Goal: Transaction & Acquisition: Purchase product/service

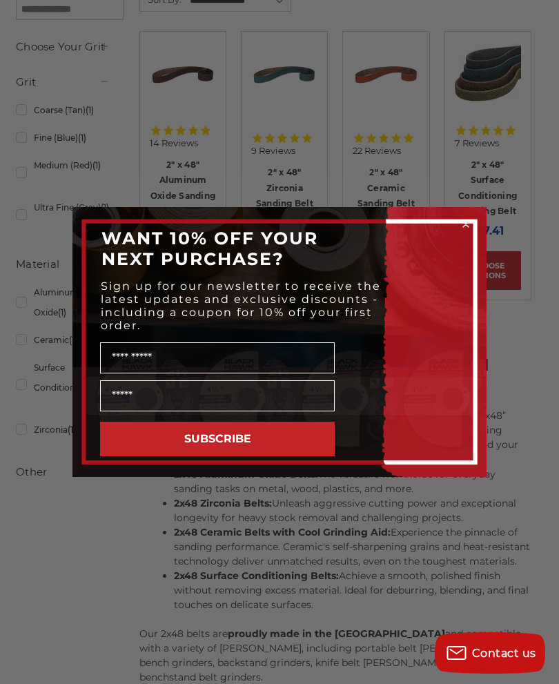
click at [462, 231] on circle "Close dialog" at bounding box center [465, 224] width 13 height 13
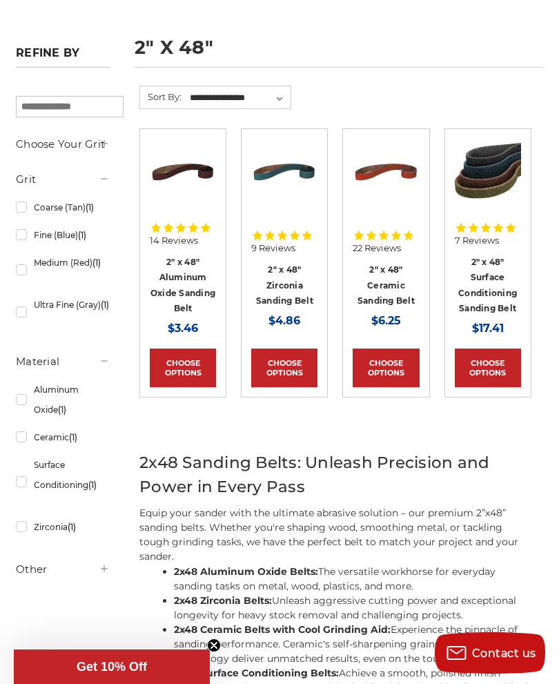
scroll to position [177, 0]
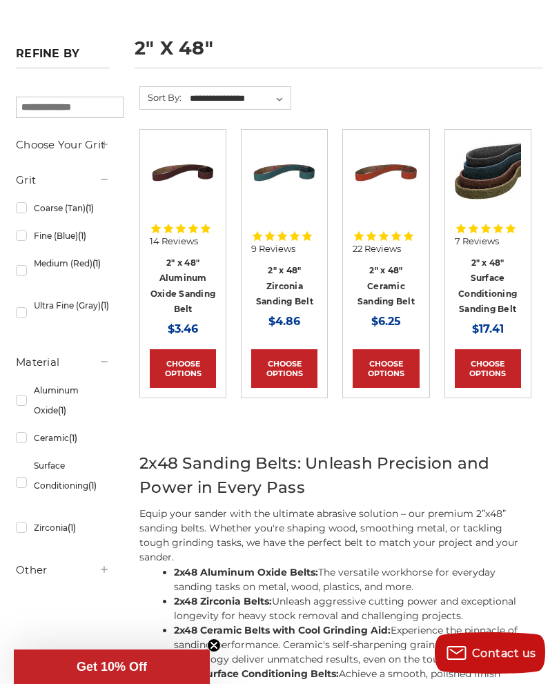
click at [500, 273] on link "2" x 48" Surface Conditioning Sanding Belt" at bounding box center [487, 285] width 59 height 57
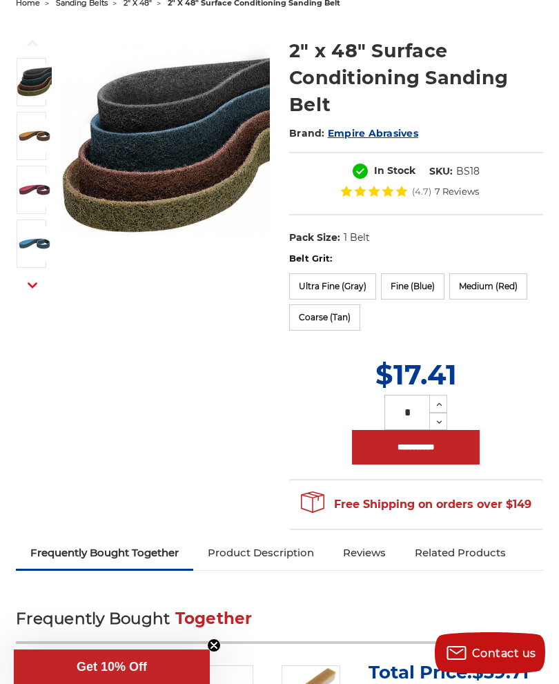
scroll to position [157, 0]
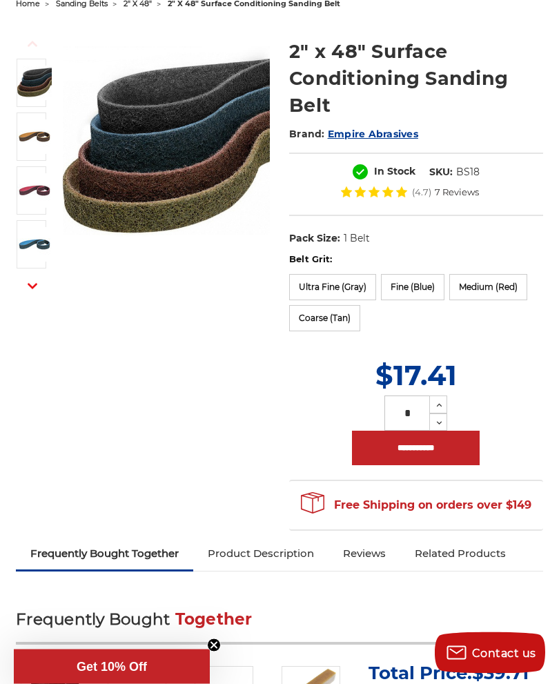
click at [428, 286] on label "Fine (Blue)" at bounding box center [412, 288] width 63 height 26
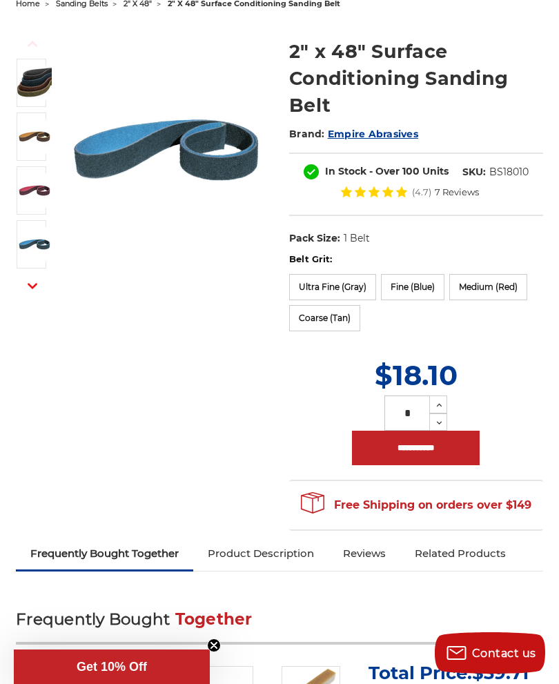
click at [328, 288] on label "Ultra Fine (Gray)" at bounding box center [332, 287] width 87 height 26
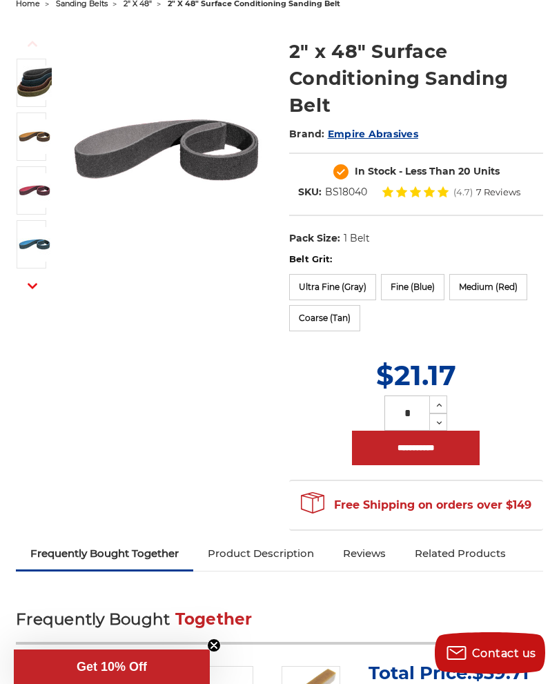
click at [416, 290] on label "Fine (Blue)" at bounding box center [412, 287] width 63 height 26
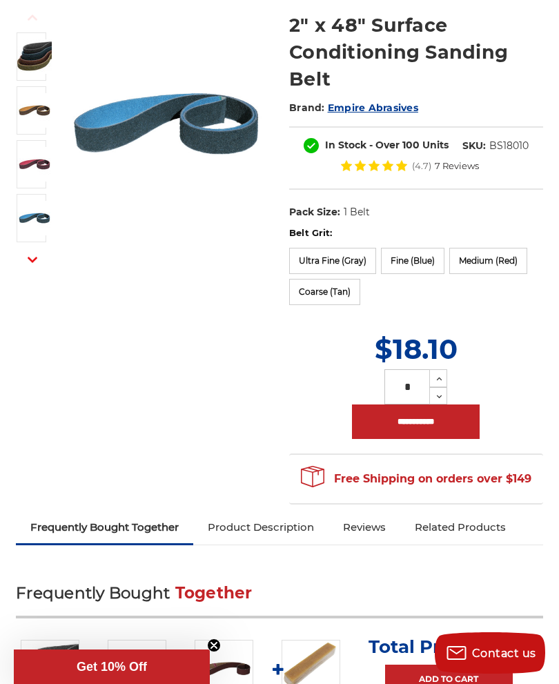
scroll to position [184, 0]
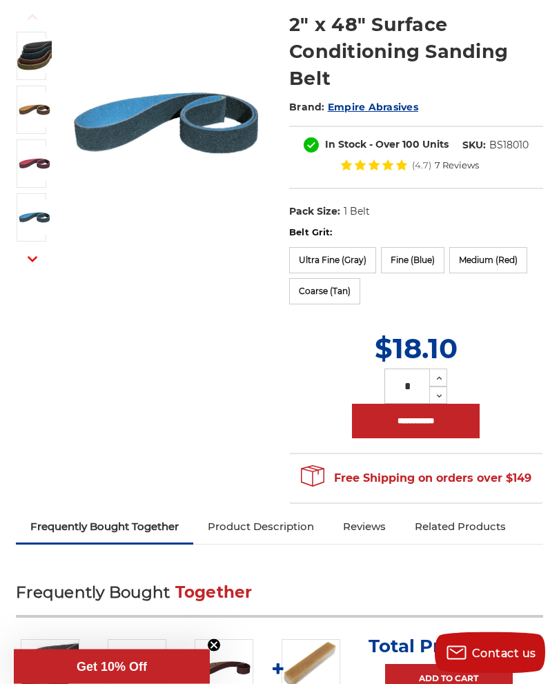
click at [439, 397] on icon at bounding box center [439, 396] width 10 height 12
click at [413, 388] on input "*" at bounding box center [406, 386] width 45 height 35
type input "*"
click at [419, 424] on input "**********" at bounding box center [416, 421] width 128 height 34
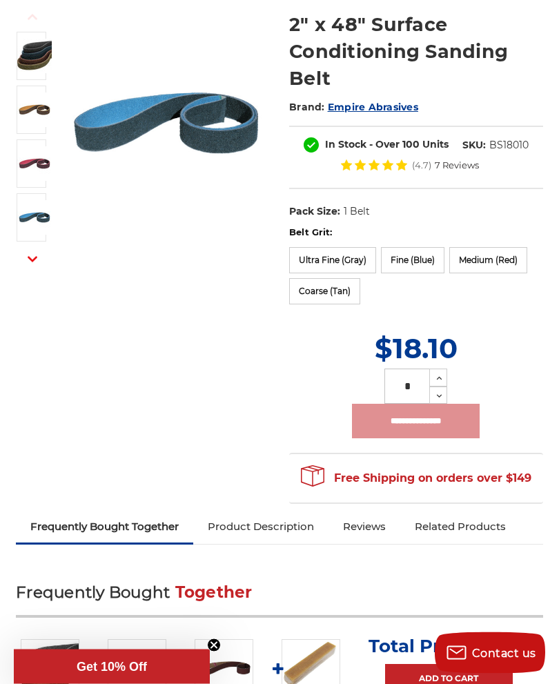
scroll to position [184, 0]
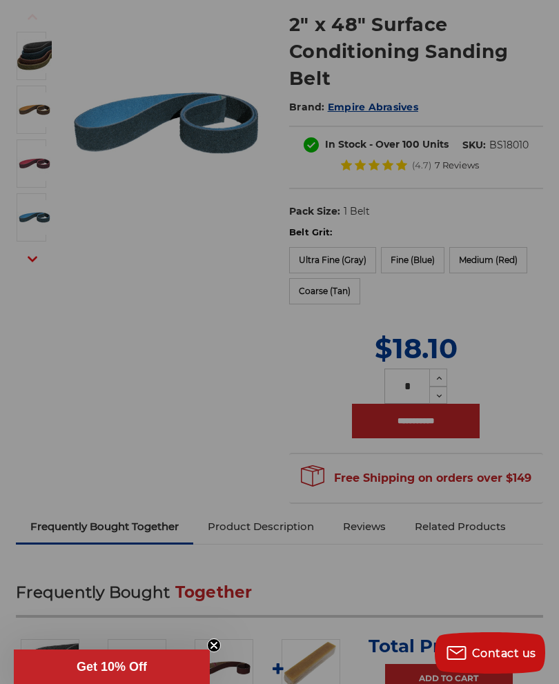
type input "**********"
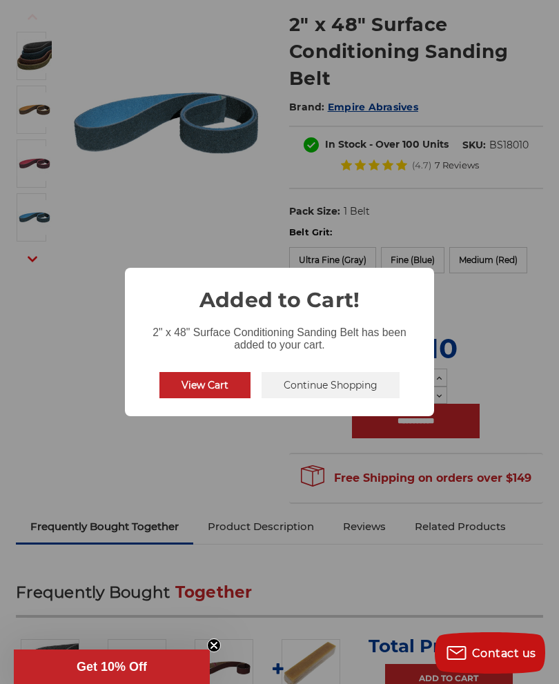
click at [352, 389] on button "Continue Shopping" at bounding box center [330, 385] width 138 height 26
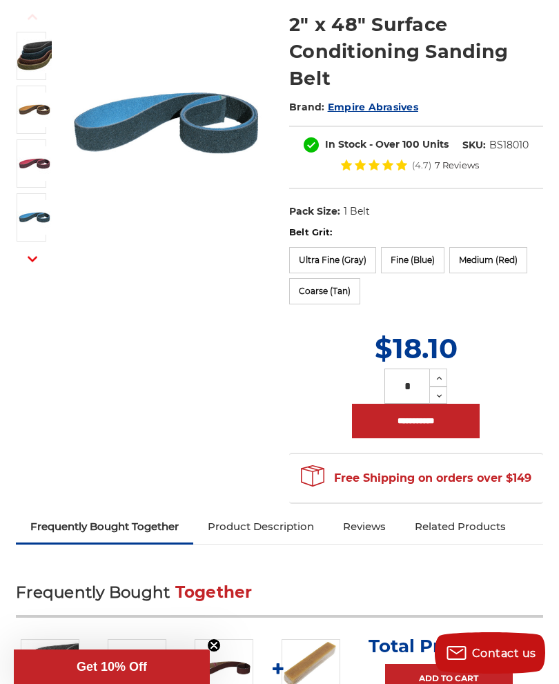
click at [333, 257] on label "Ultra Fine (Gray)" at bounding box center [332, 260] width 87 height 26
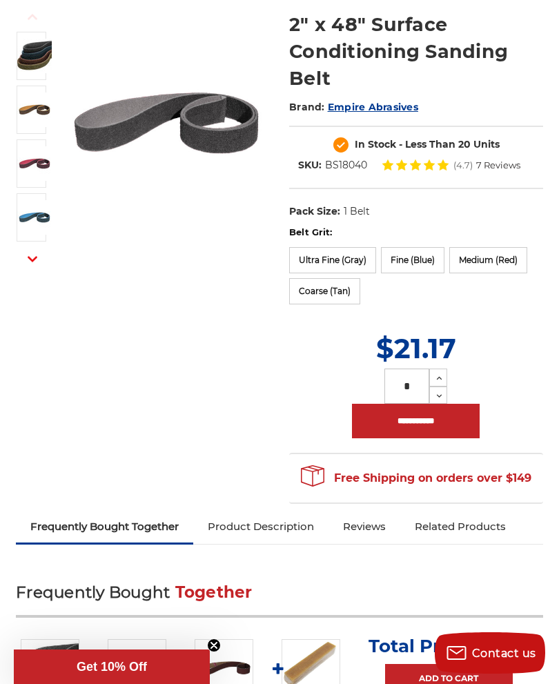
click at [416, 384] on input "*" at bounding box center [406, 385] width 45 height 35
type input "*"
click at [419, 422] on input "**********" at bounding box center [416, 421] width 128 height 34
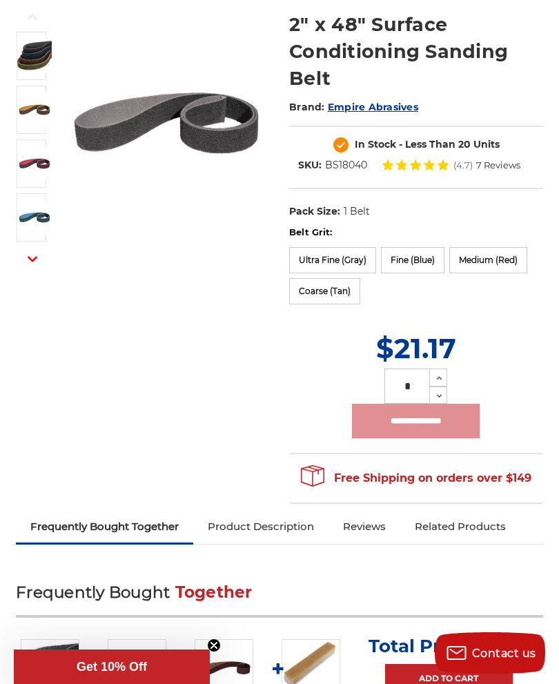
type input "**********"
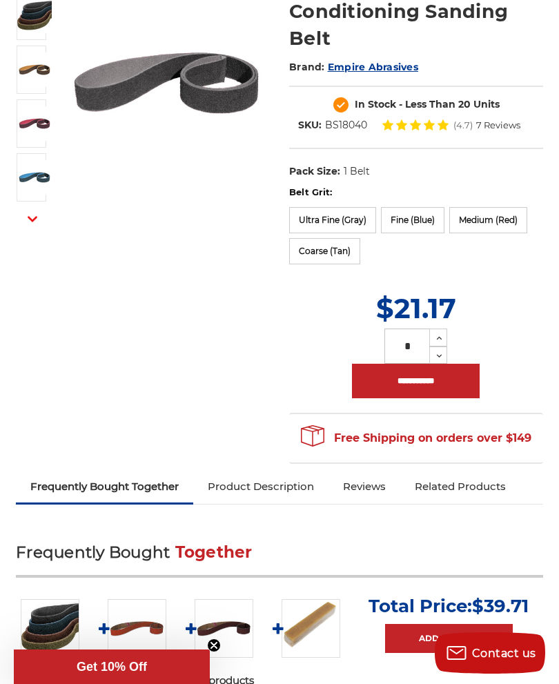
scroll to position [0, 0]
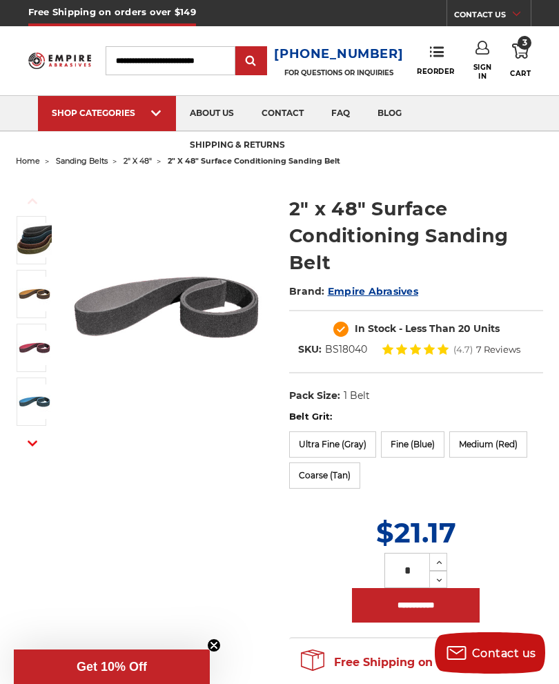
click at [530, 47] on link "3 Cart" at bounding box center [520, 60] width 21 height 39
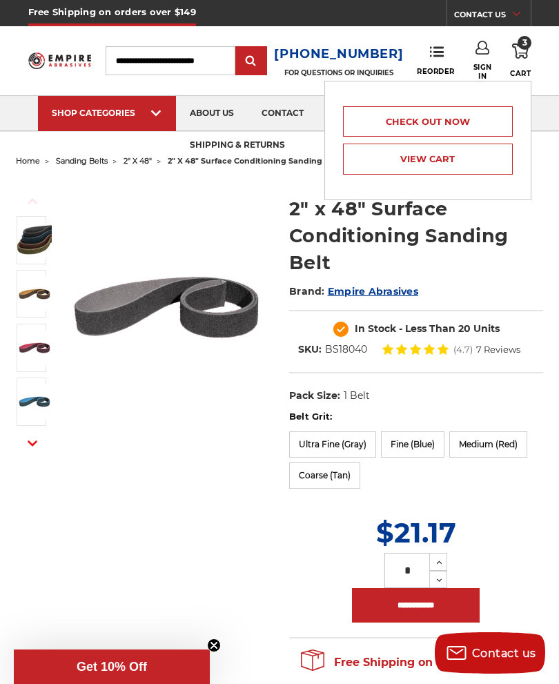
click at [459, 117] on link "Check out now" at bounding box center [428, 121] width 170 height 30
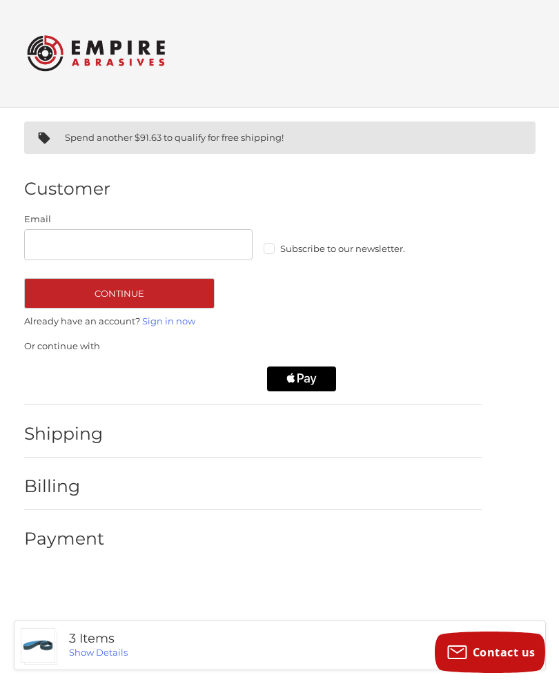
click at [197, 256] on input "Email" at bounding box center [138, 245] width 229 height 31
type input "*"
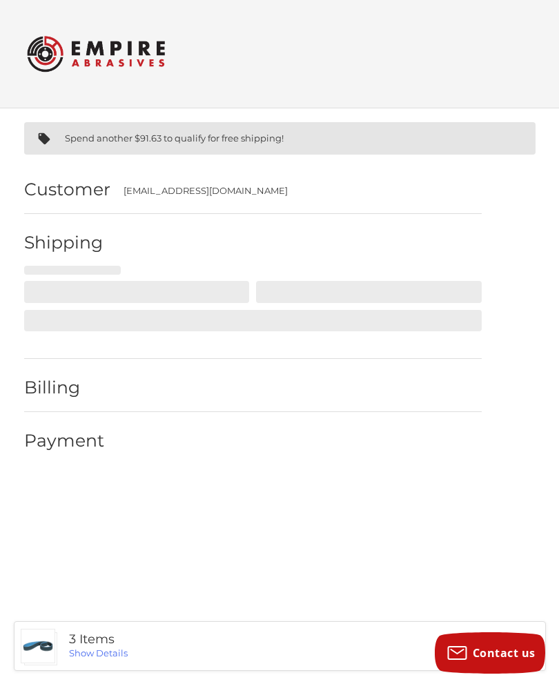
select select "**"
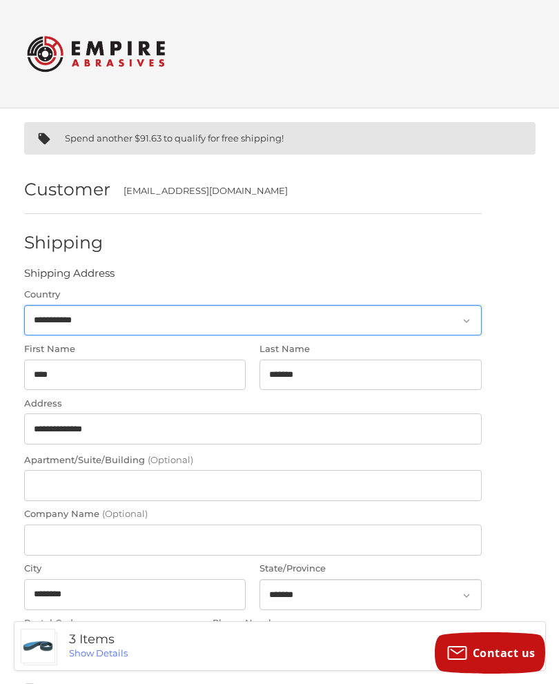
click at [463, 335] on select "**********" at bounding box center [252, 320] width 457 height 31
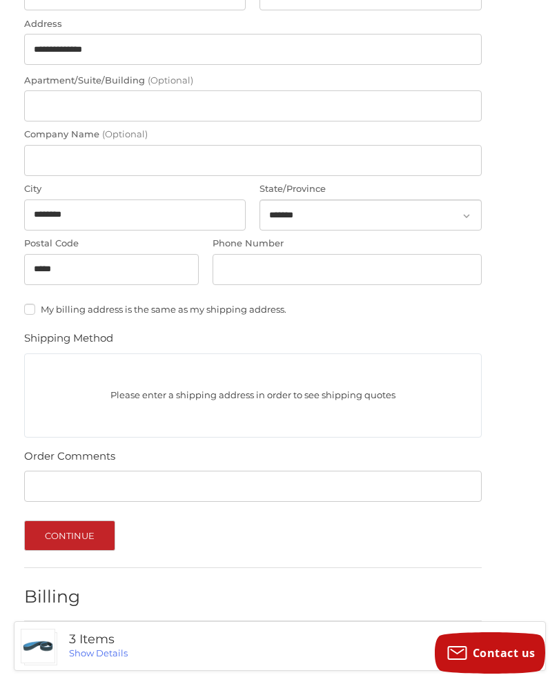
scroll to position [406, 0]
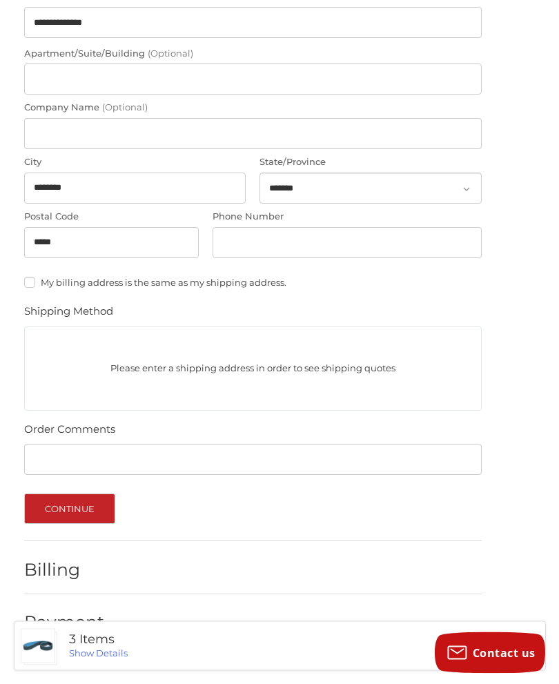
click at [71, 506] on button "Continue" at bounding box center [70, 509] width 92 height 30
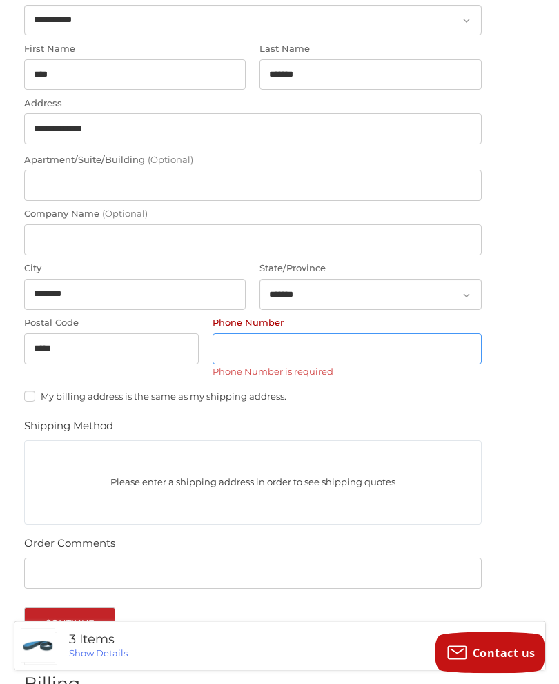
scroll to position [290, 0]
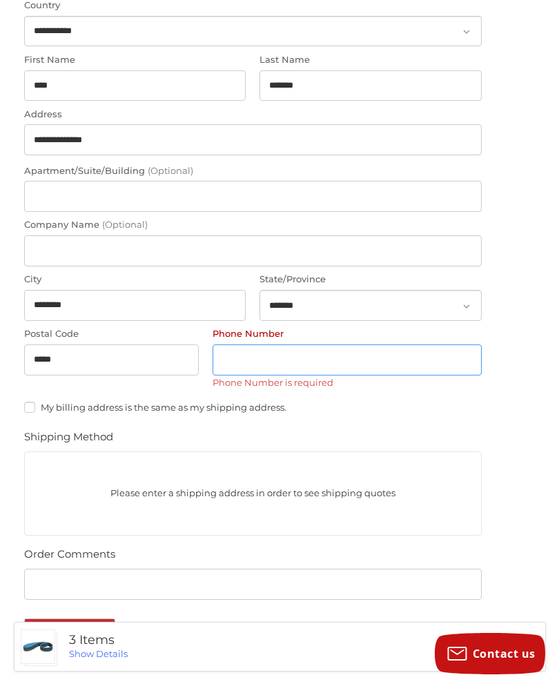
click at [350, 357] on input "Phone Number" at bounding box center [346, 359] width 269 height 31
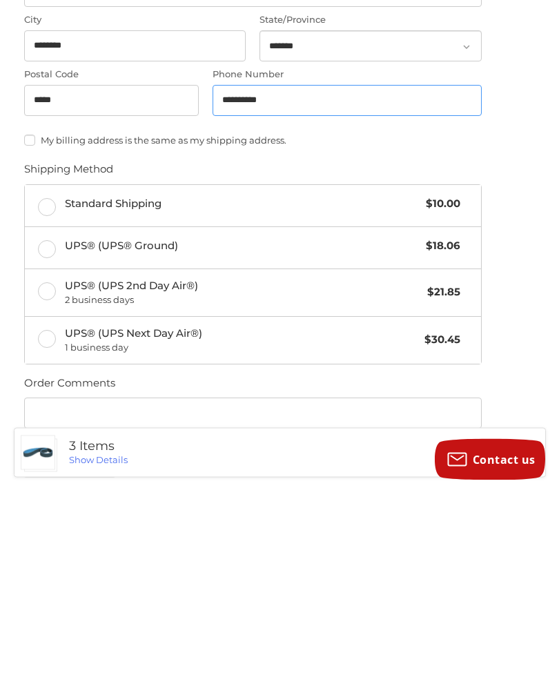
scroll to position [375, 0]
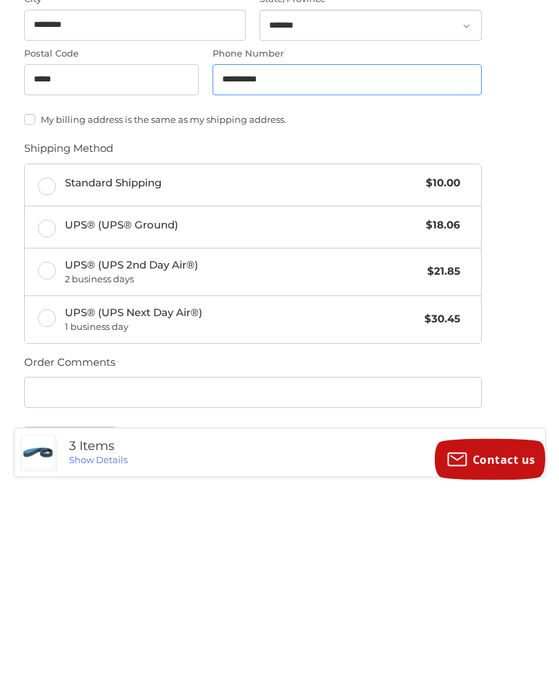
type input "**********"
click at [52, 358] on label "Standard Shipping $10.00" at bounding box center [253, 378] width 456 height 41
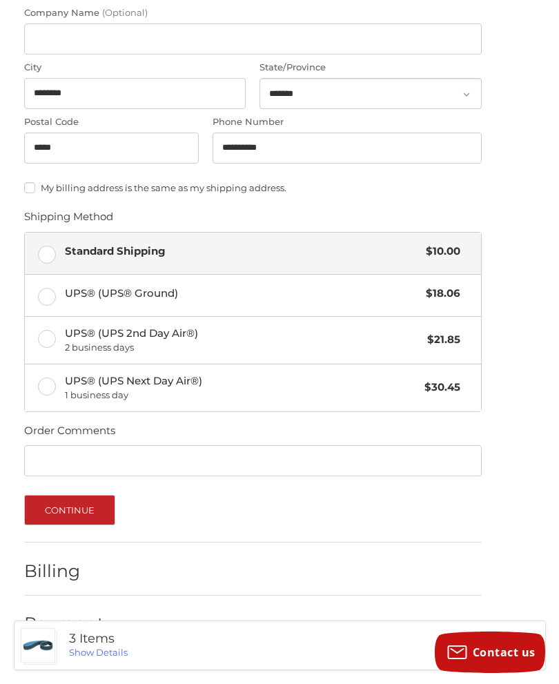
click at [72, 506] on button "Continue" at bounding box center [70, 510] width 92 height 30
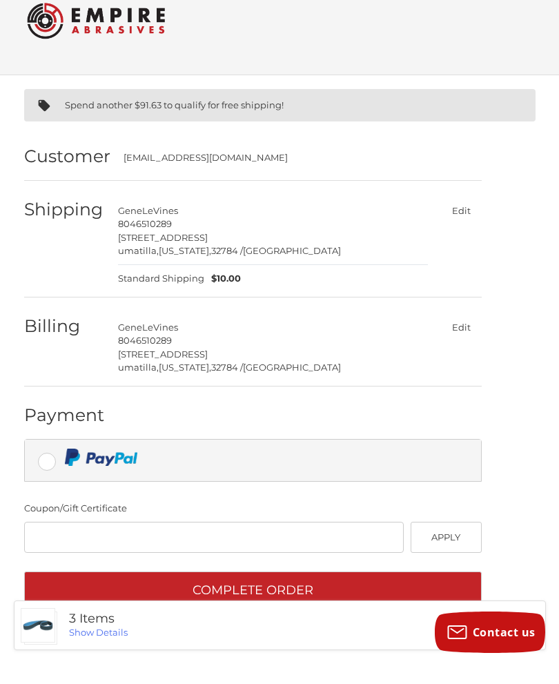
scroll to position [12, 0]
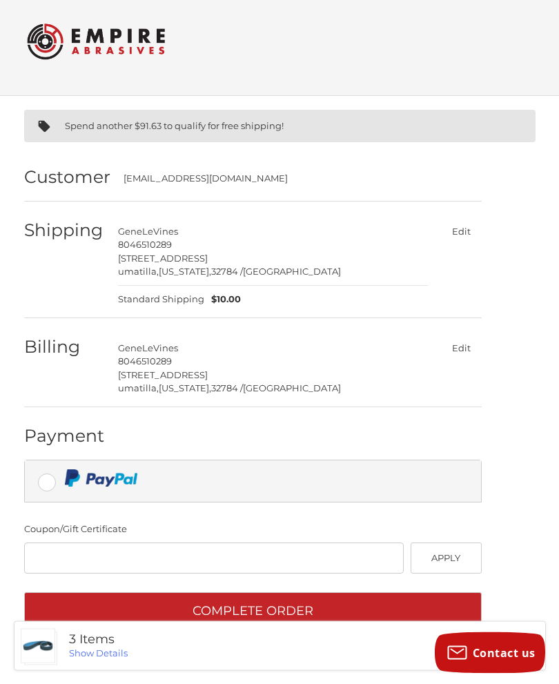
click at [229, 605] on button "Complete order" at bounding box center [252, 612] width 457 height 38
